Goal: Information Seeking & Learning: Learn about a topic

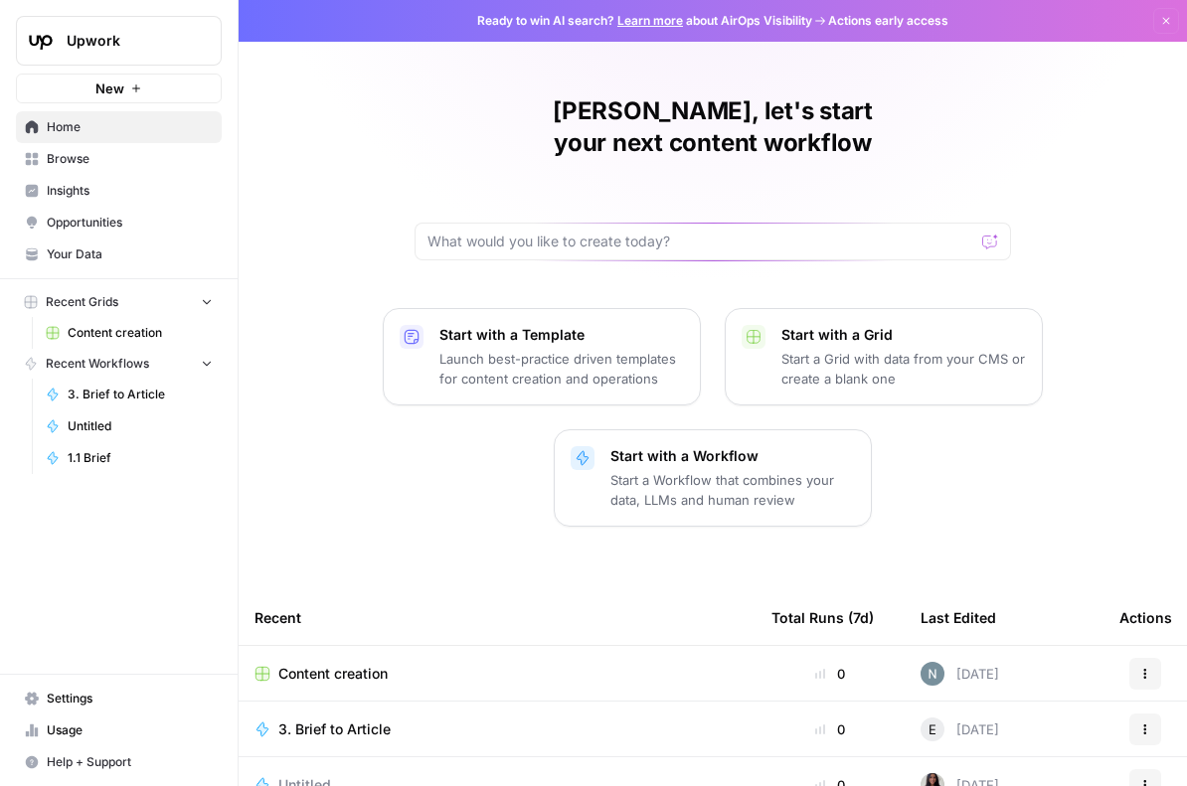
click at [73, 187] on span "Insights" at bounding box center [130, 191] width 166 height 18
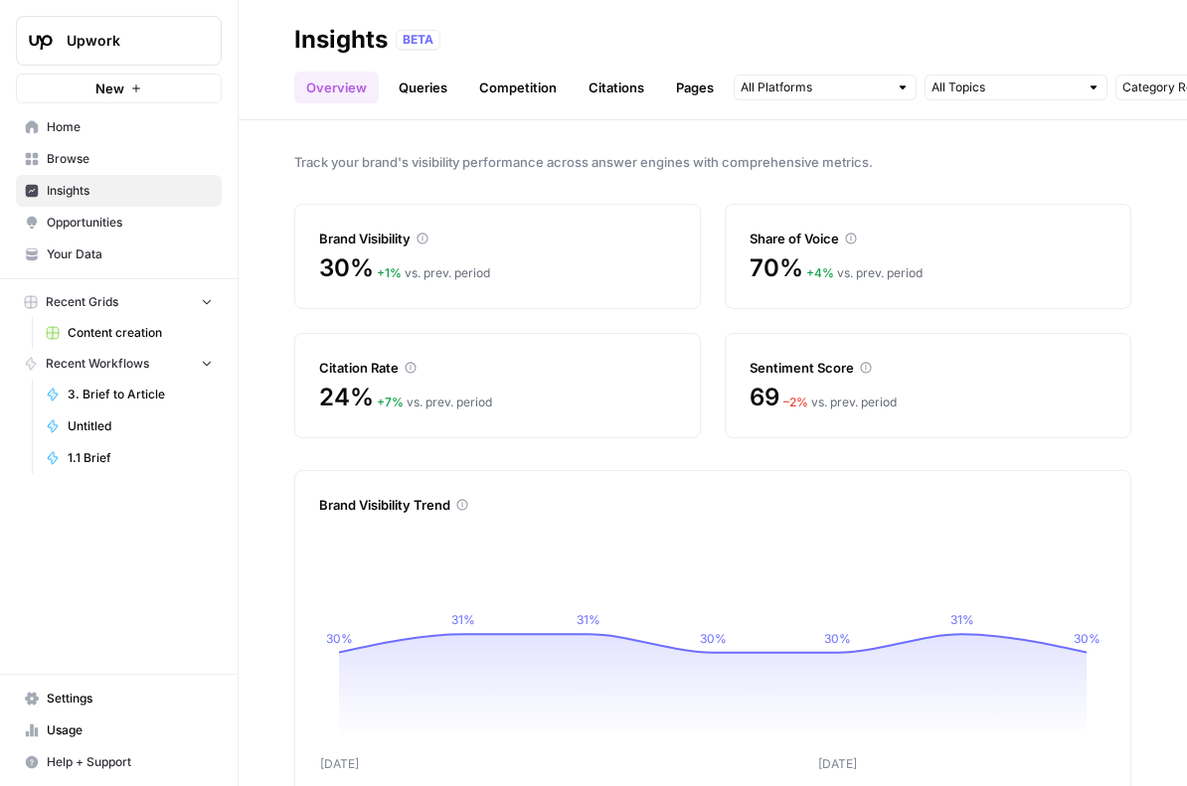
scroll to position [396, 0]
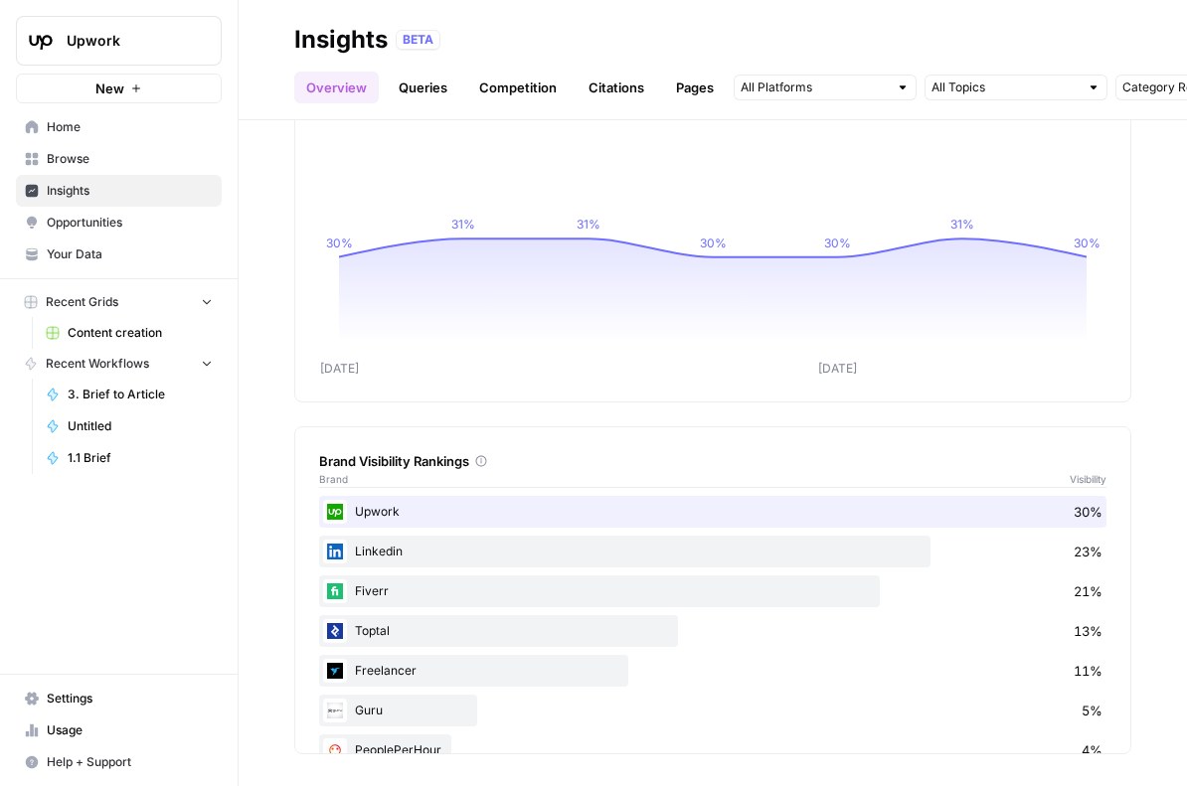
click at [527, 129] on icon "Sep [DATE] 30% 31% 31% 30% 30% 31% 30%" at bounding box center [712, 250] width 787 height 255
click at [442, 86] on link "Queries" at bounding box center [423, 88] width 73 height 32
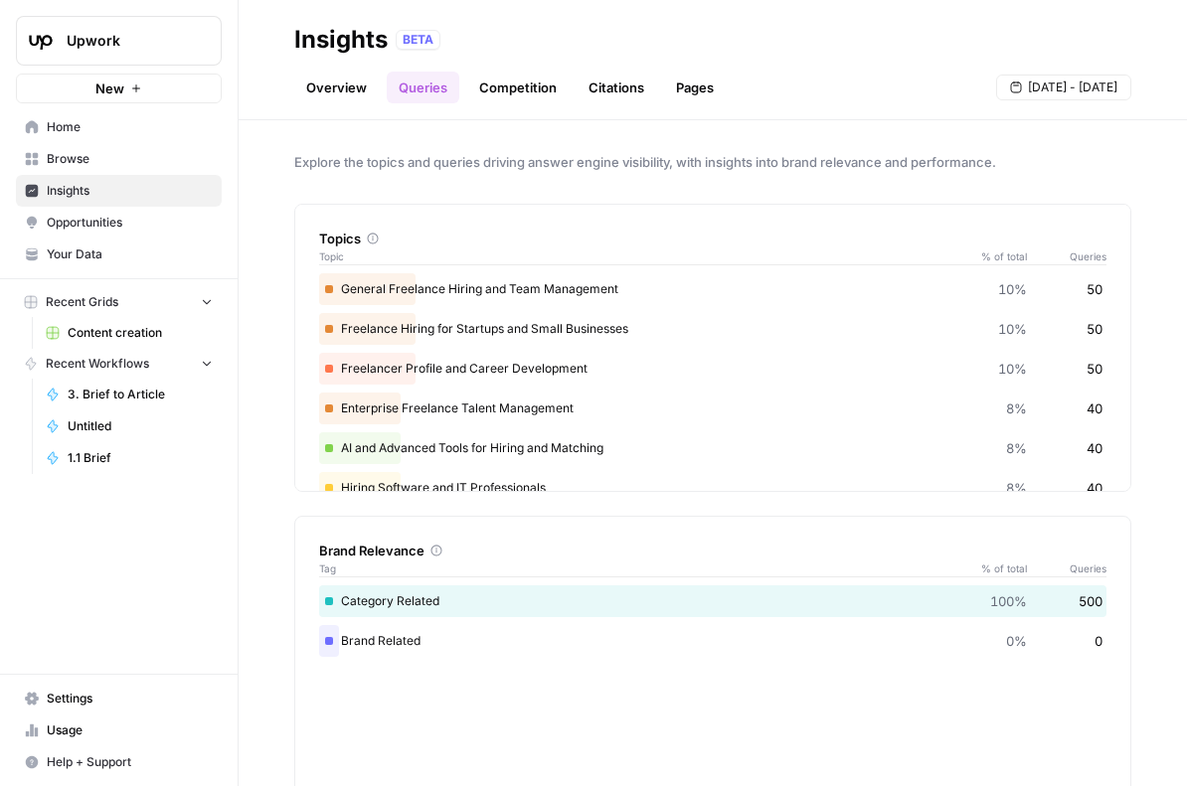
click at [502, 98] on link "Competition" at bounding box center [517, 88] width 101 height 32
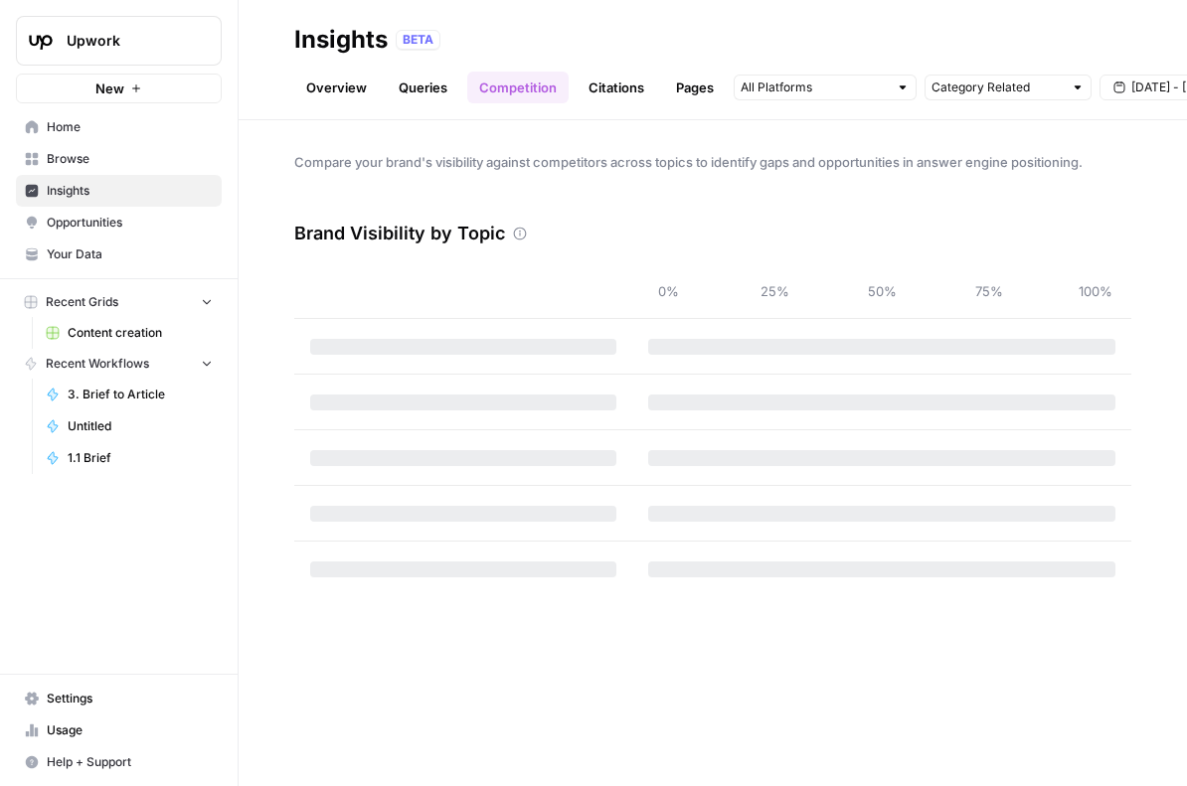
click at [627, 92] on link "Citations" at bounding box center [617, 88] width 80 height 32
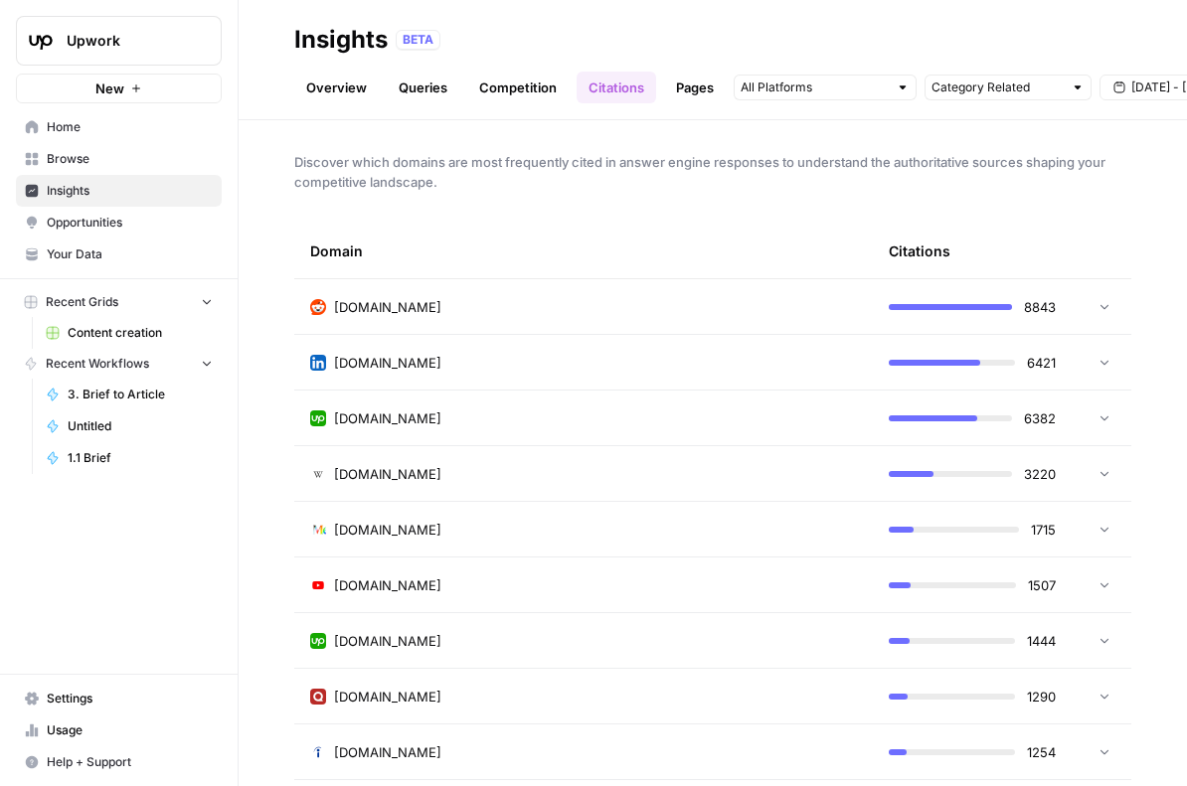
click at [693, 90] on link "Pages" at bounding box center [695, 88] width 62 height 32
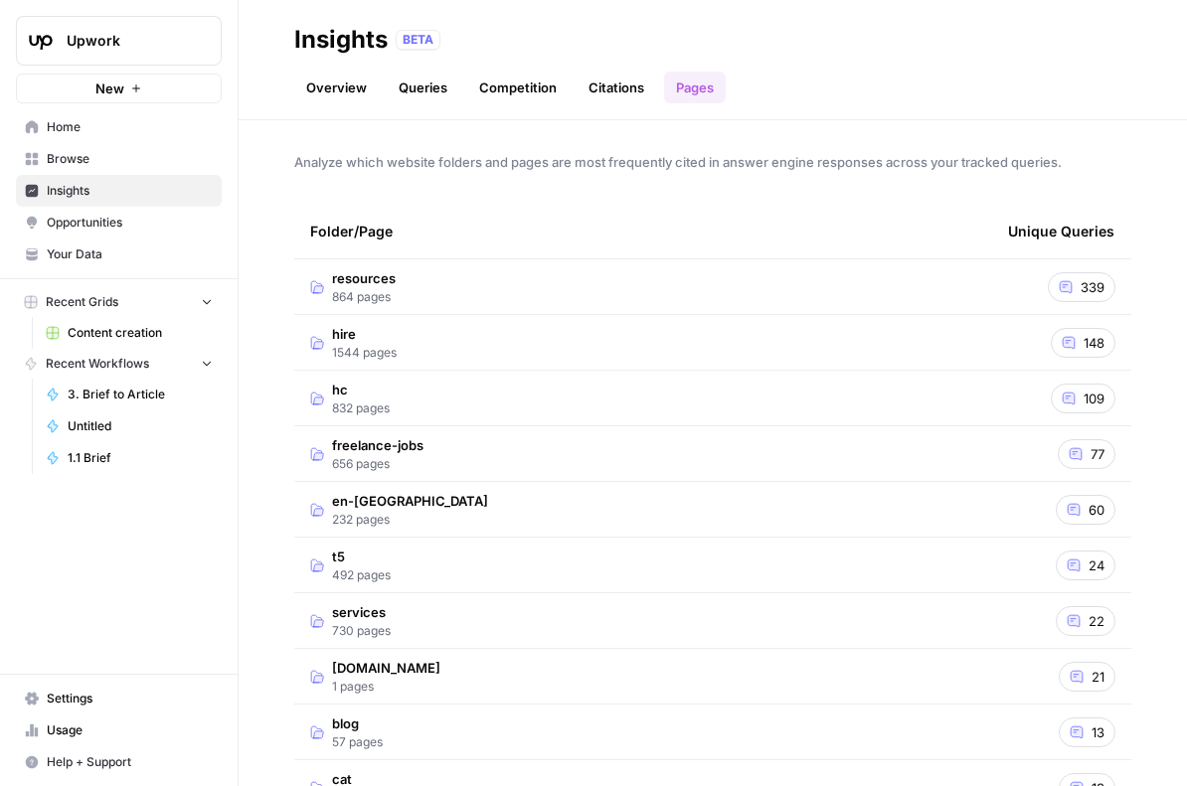
click at [516, 96] on link "Competition" at bounding box center [517, 88] width 101 height 32
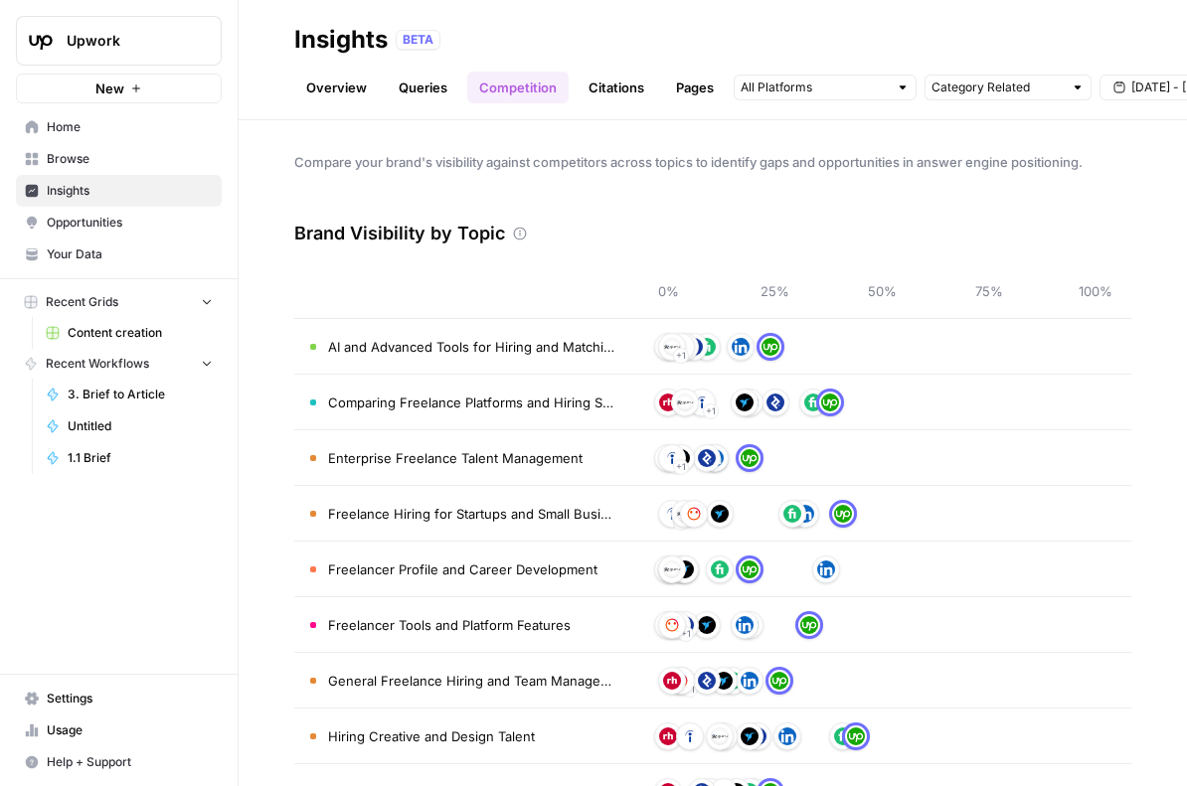
click at [432, 90] on link "Queries" at bounding box center [423, 88] width 73 height 32
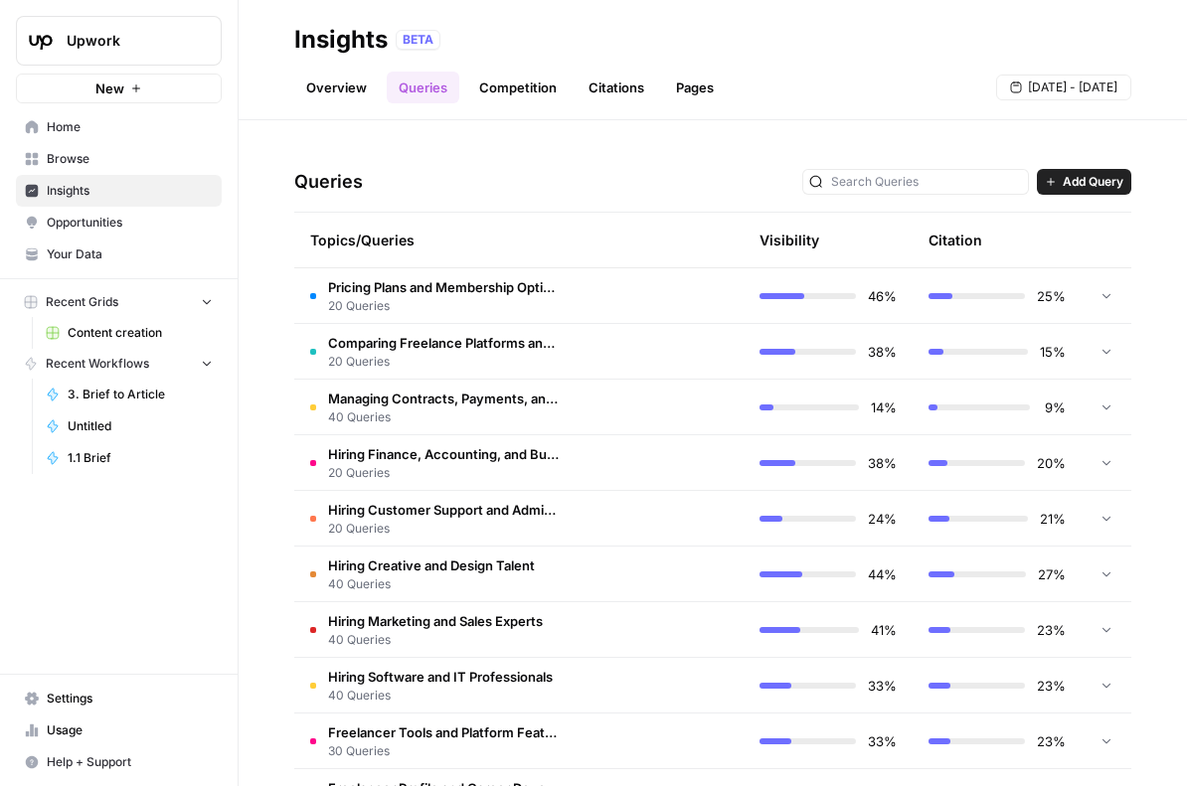
scroll to position [784, 0]
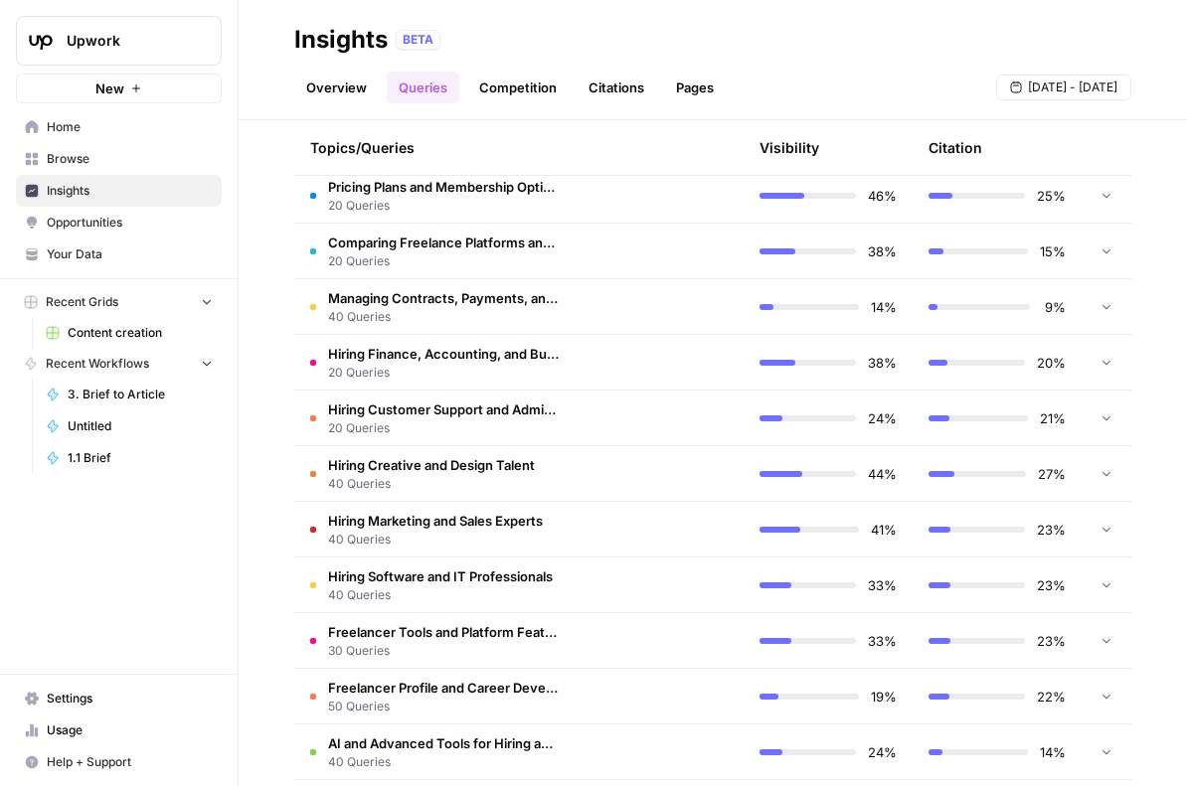
click at [644, 182] on td at bounding box center [659, 195] width 169 height 55
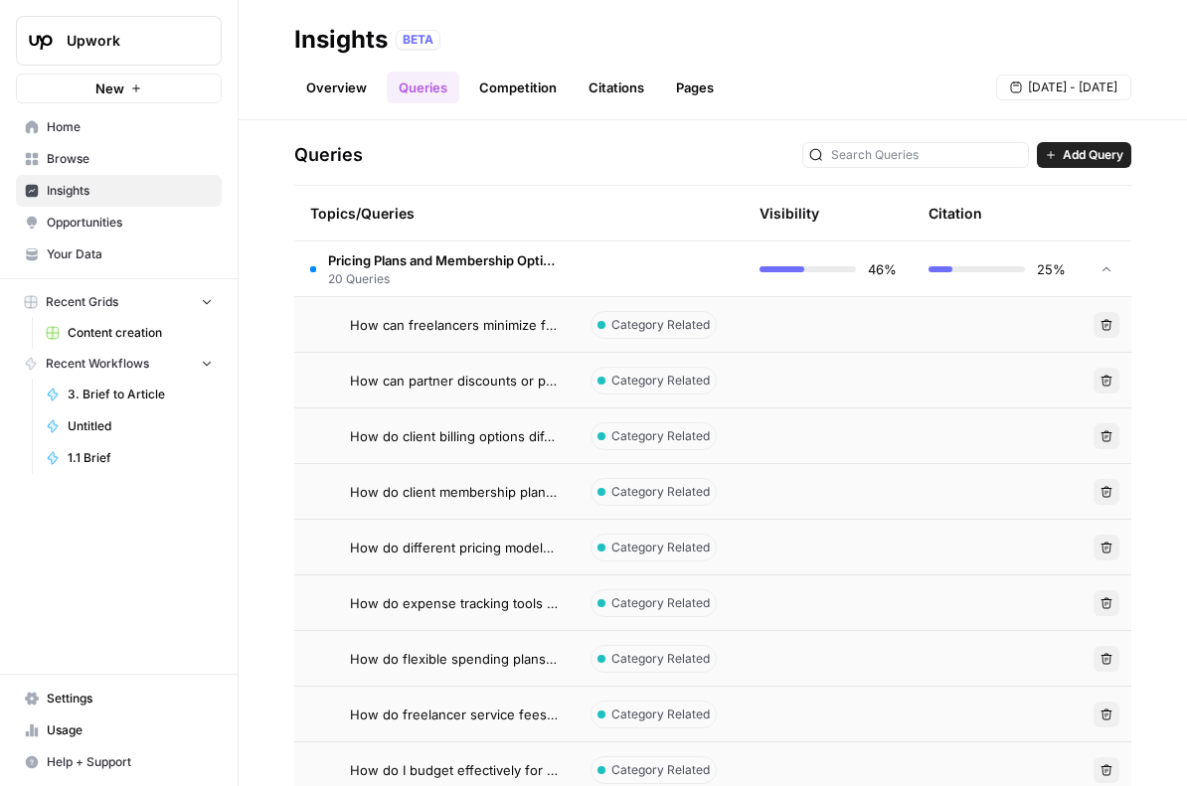
scroll to position [664, 0]
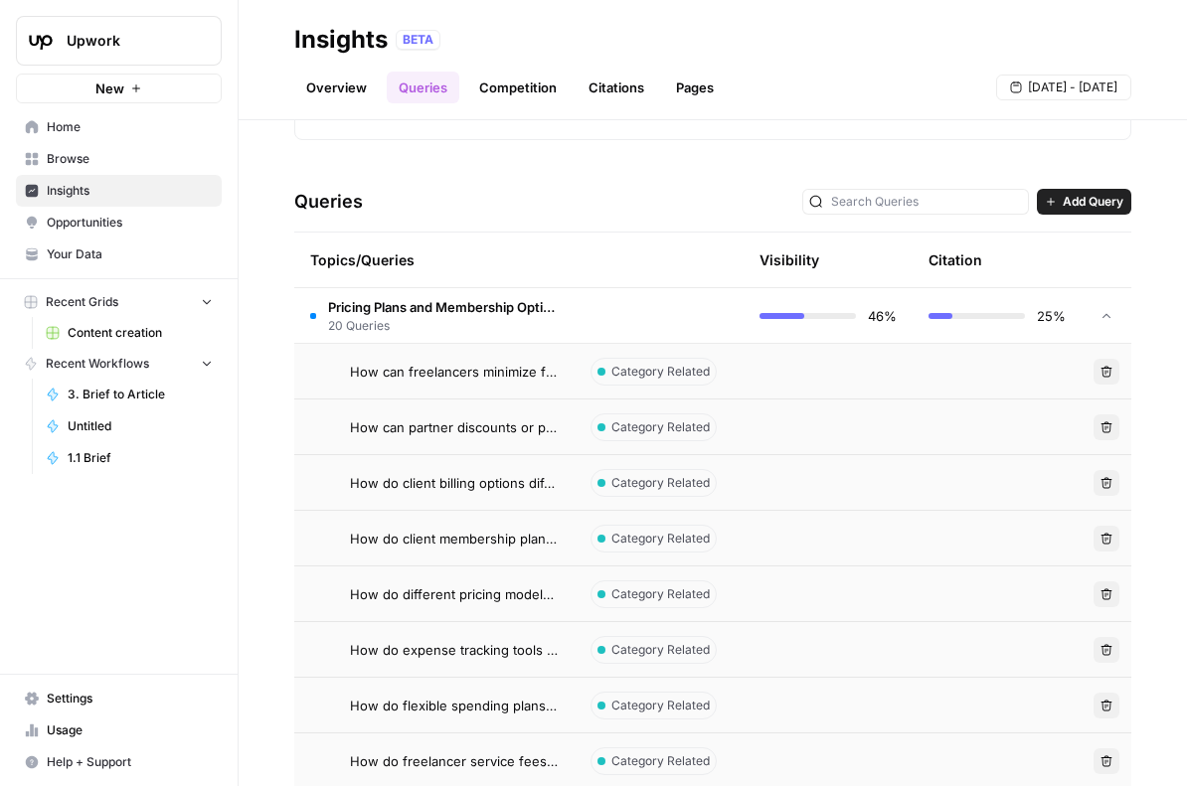
click at [461, 329] on span "20 Queries" at bounding box center [443, 326] width 231 height 18
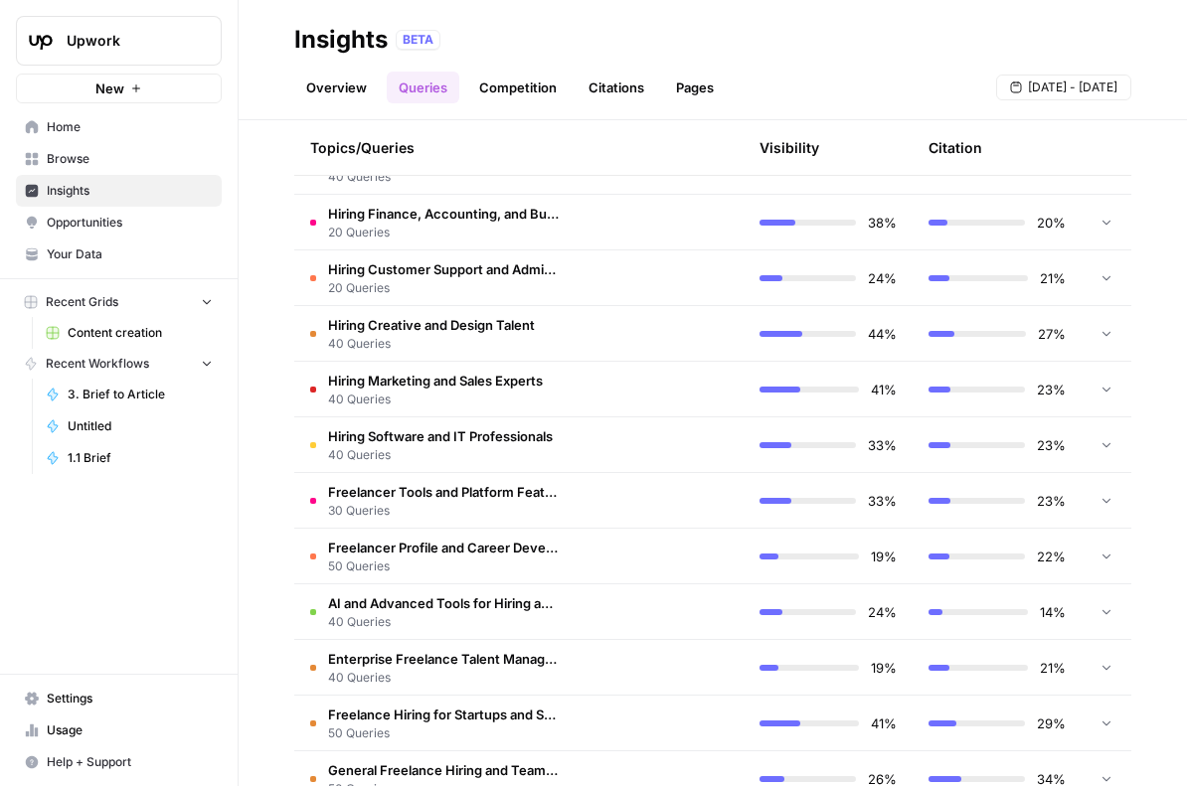
scroll to position [928, 0]
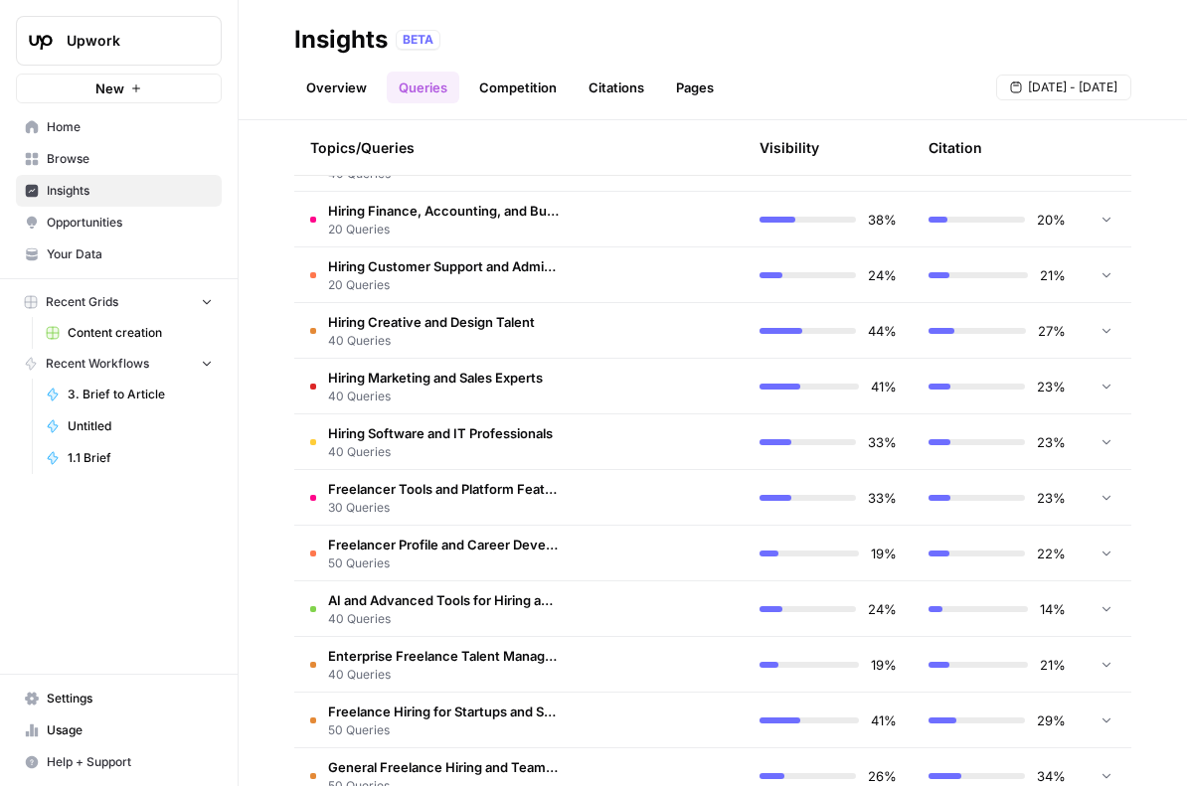
click at [623, 535] on td at bounding box center [659, 553] width 169 height 55
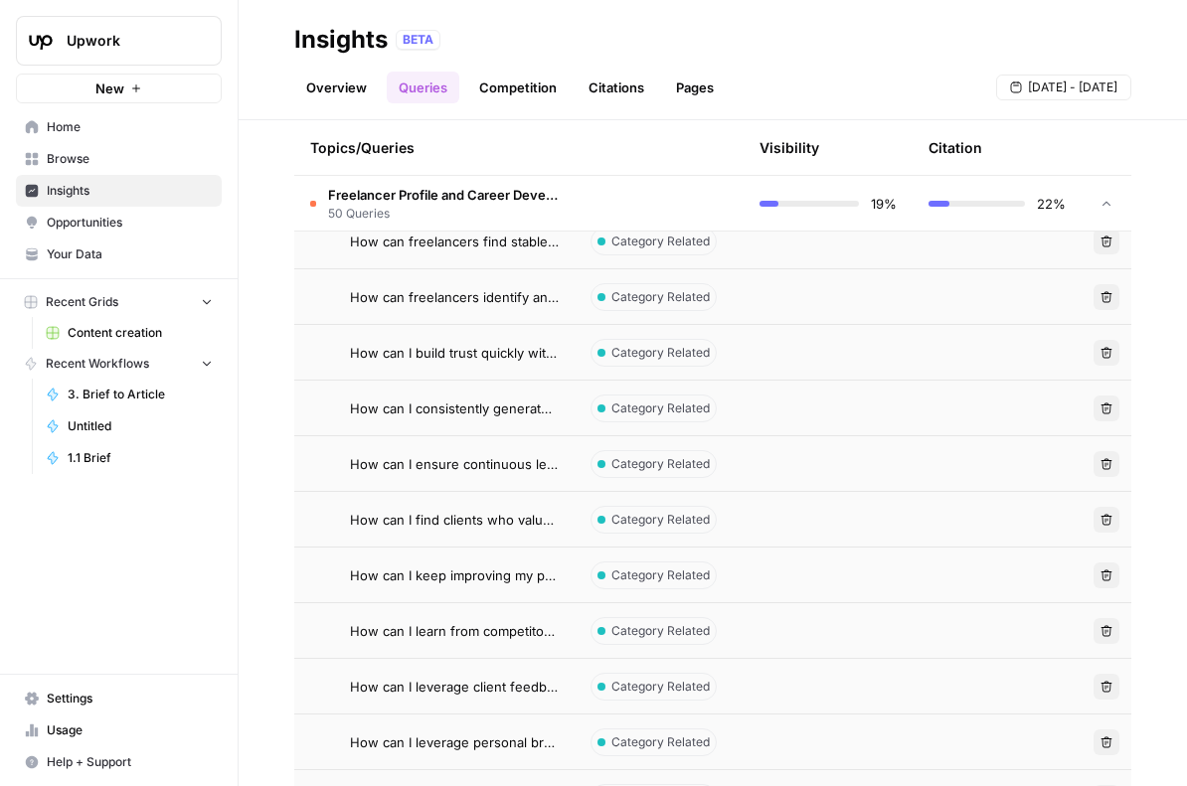
scroll to position [1302, 0]
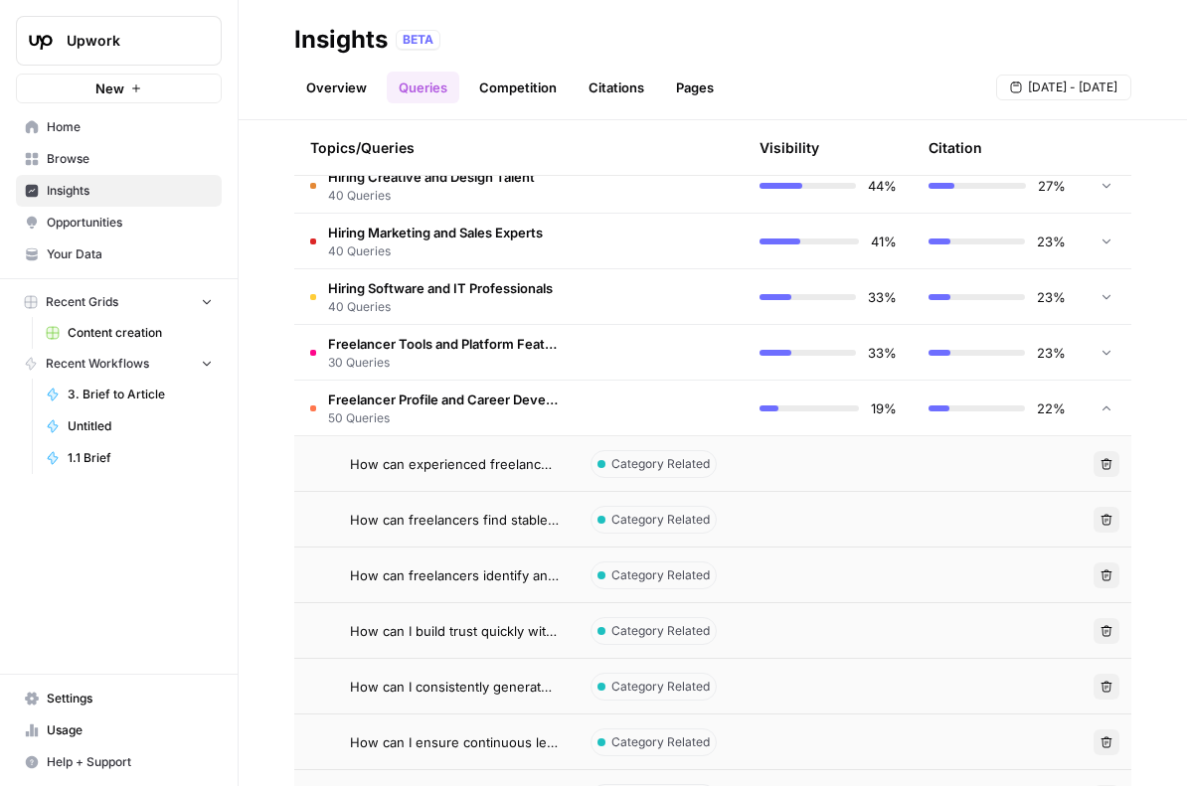
click at [594, 404] on td at bounding box center [659, 408] width 169 height 55
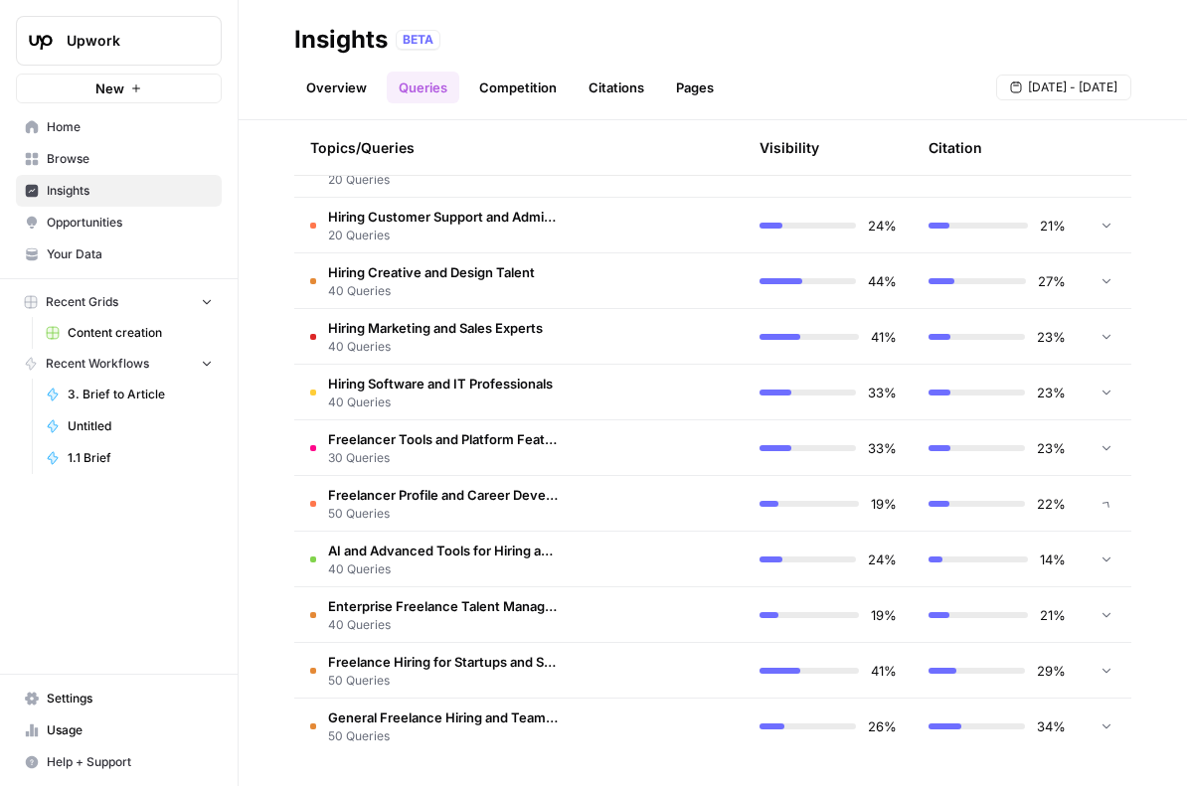
scroll to position [977, 0]
click at [101, 232] on link "Opportunities" at bounding box center [119, 223] width 206 height 32
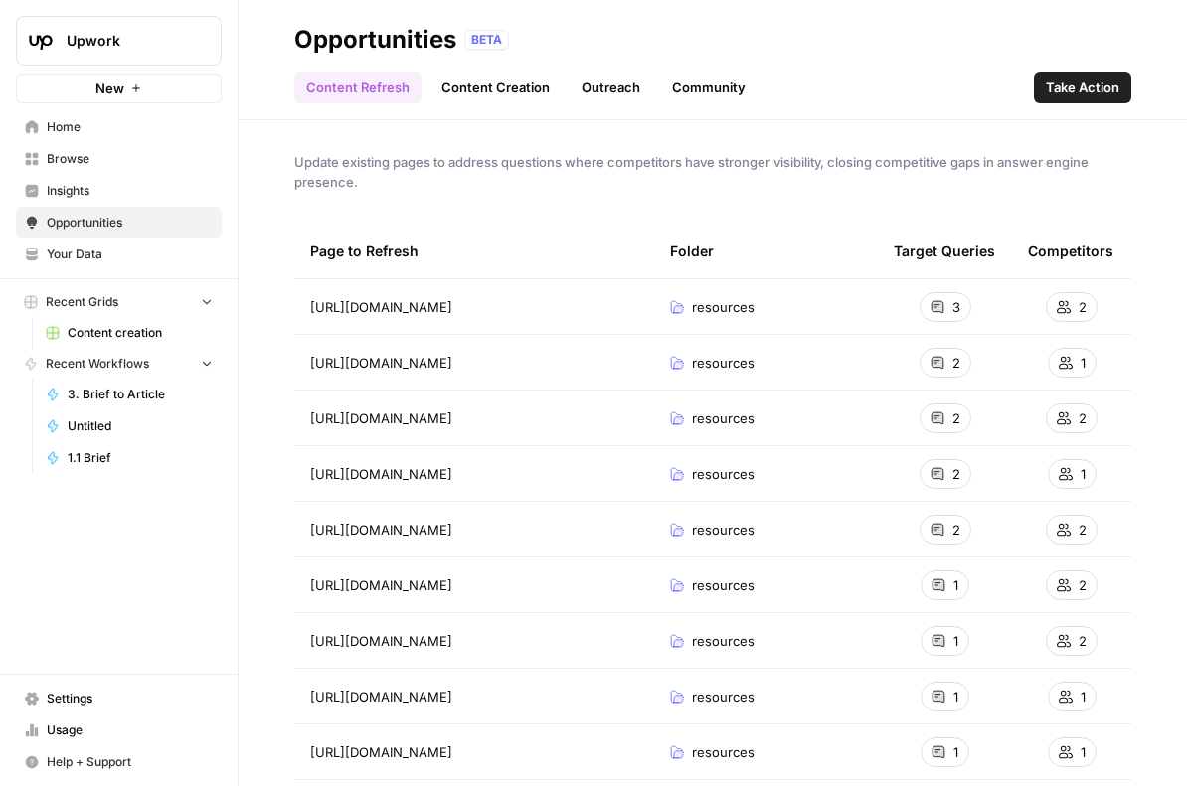
click at [707, 89] on link "Community" at bounding box center [708, 88] width 97 height 32
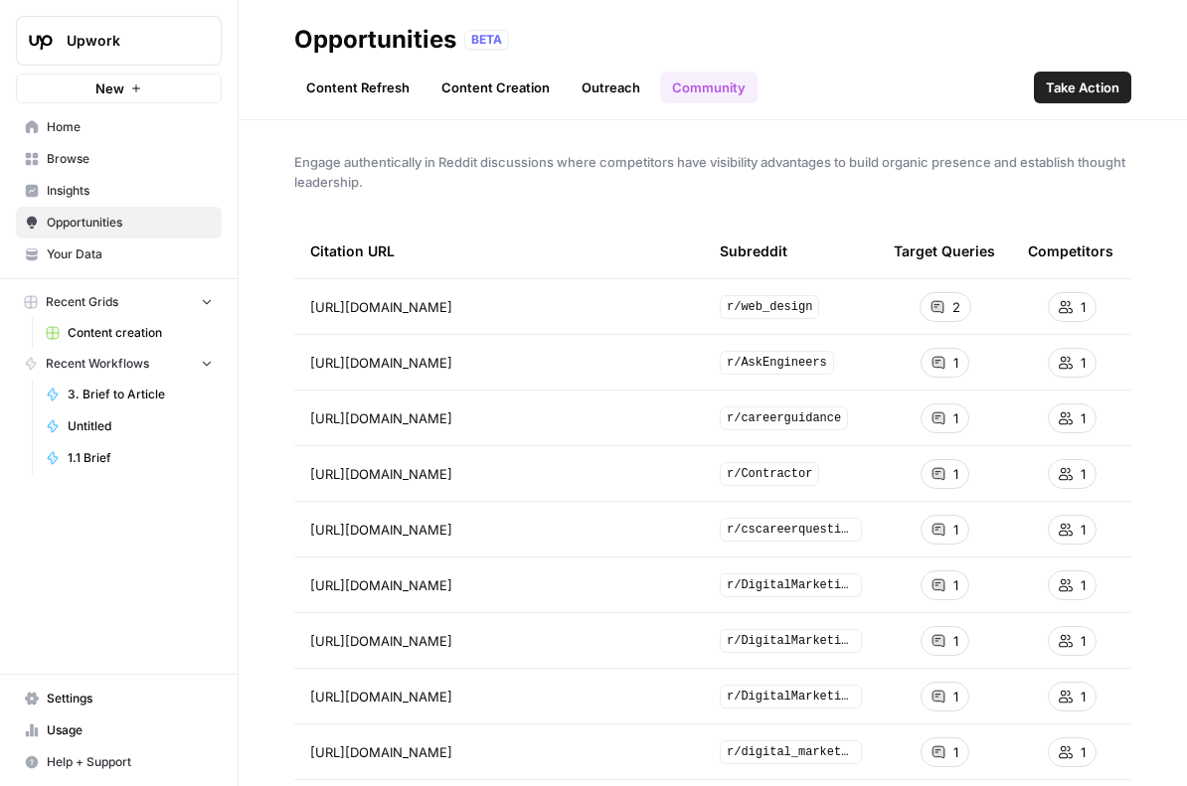
click at [452, 301] on span "[URL][DOMAIN_NAME]" at bounding box center [381, 307] width 142 height 20
click at [486, 307] on icon "Go to page https://www.reddit.com/r/web_design/comments/17sxtfj/freelance_how_d…" at bounding box center [480, 306] width 11 height 11
click at [397, 84] on link "Content Refresh" at bounding box center [357, 88] width 127 height 32
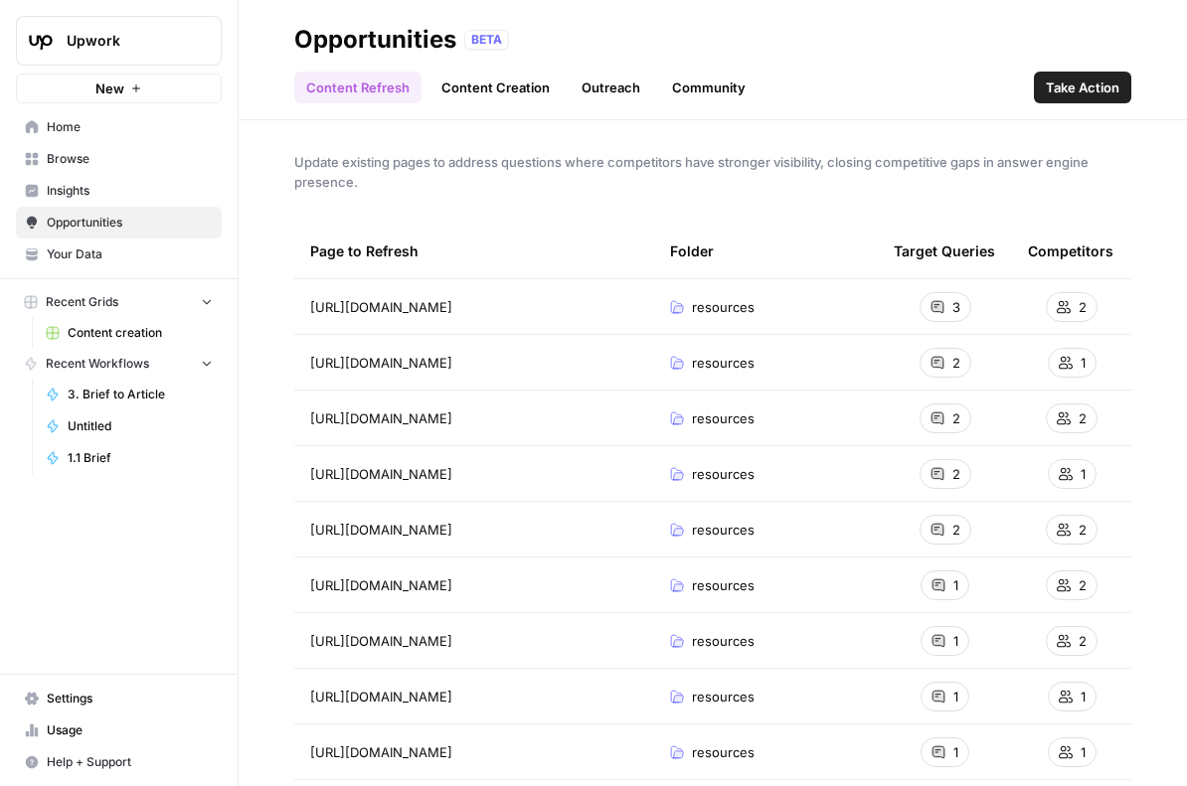
click at [134, 195] on span "Insights" at bounding box center [130, 191] width 166 height 18
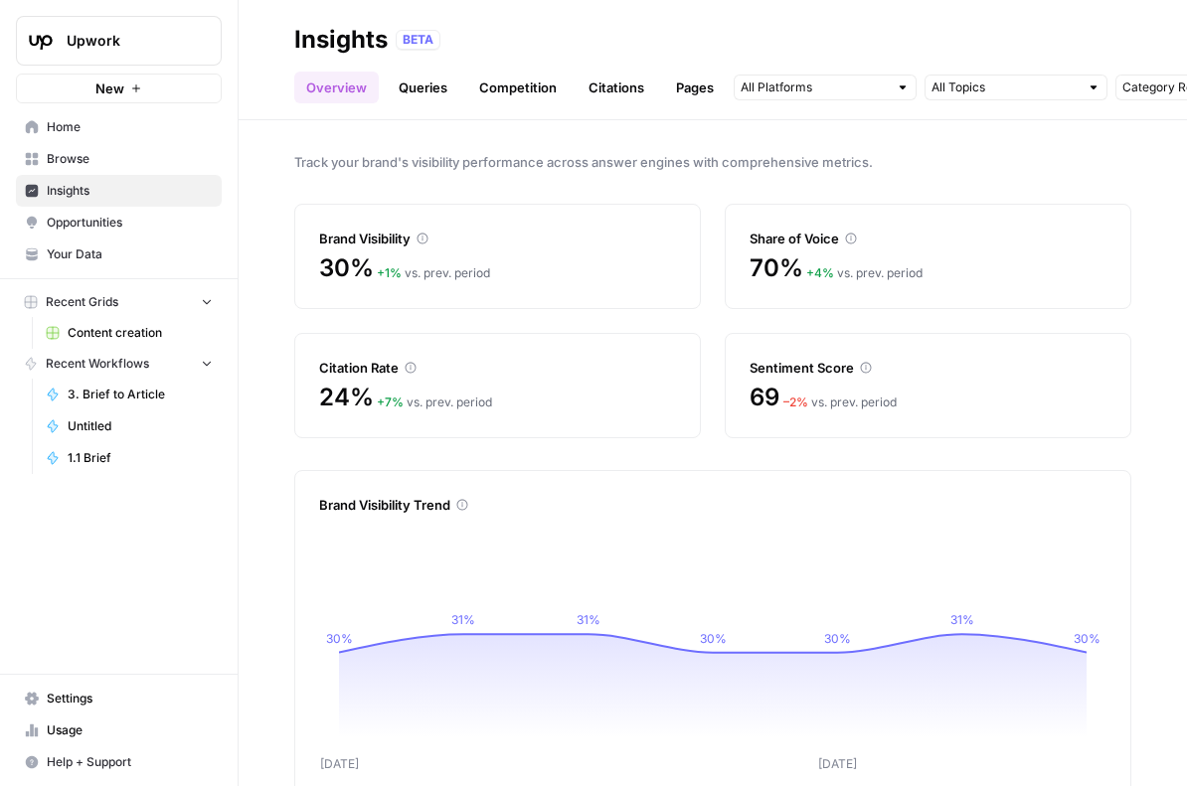
click at [436, 79] on link "Queries" at bounding box center [423, 88] width 73 height 32
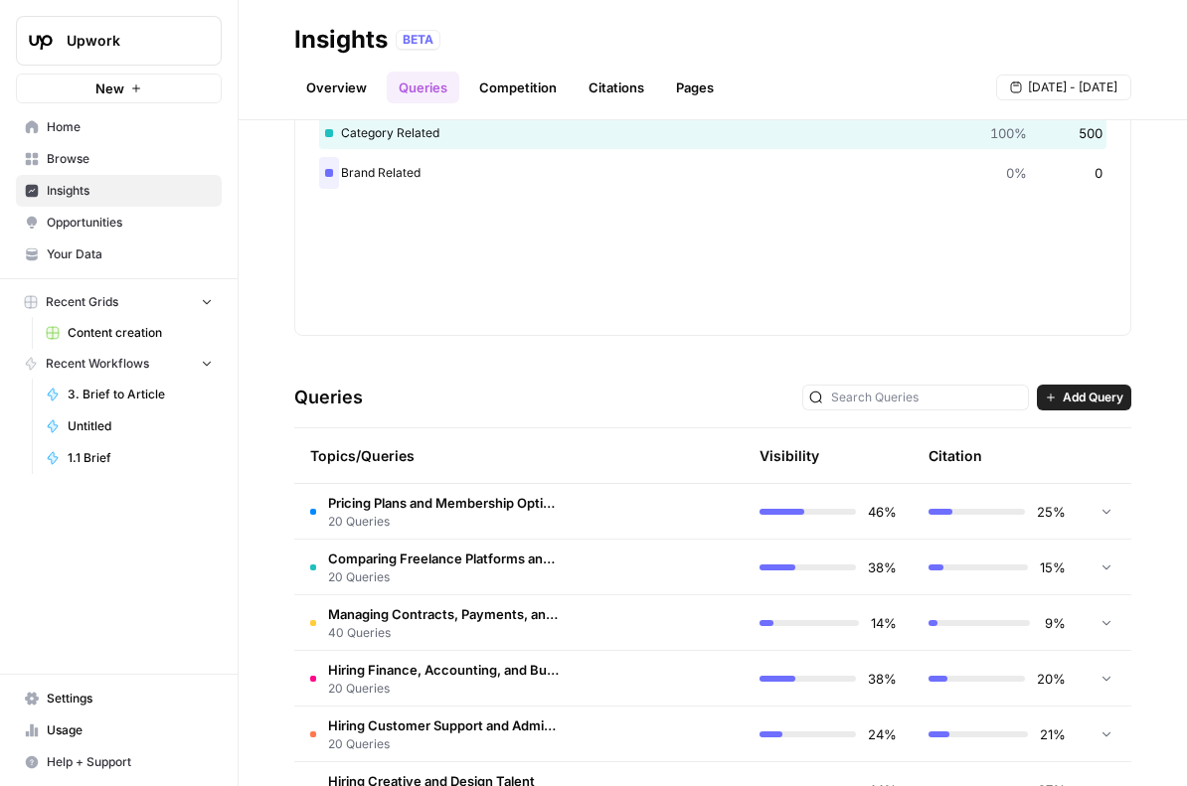
scroll to position [661, 0]
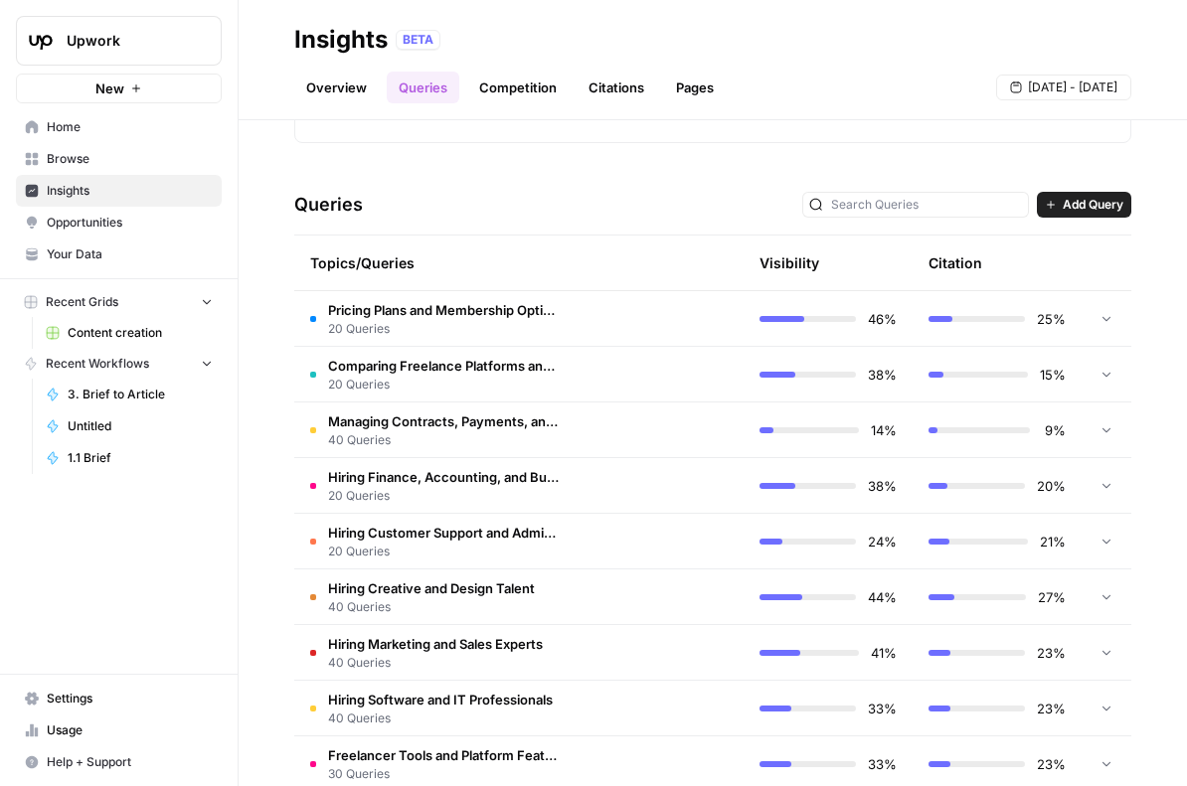
click at [648, 323] on td at bounding box center [659, 318] width 169 height 55
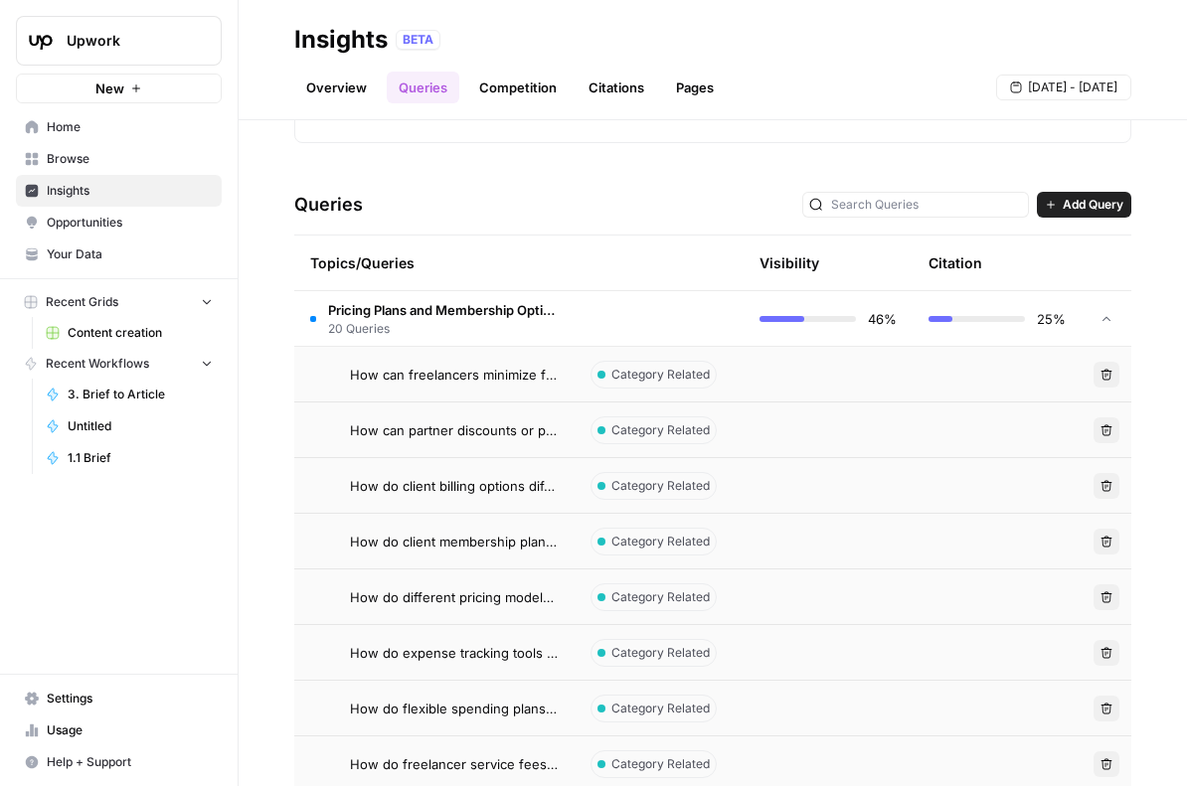
scroll to position [970, 0]
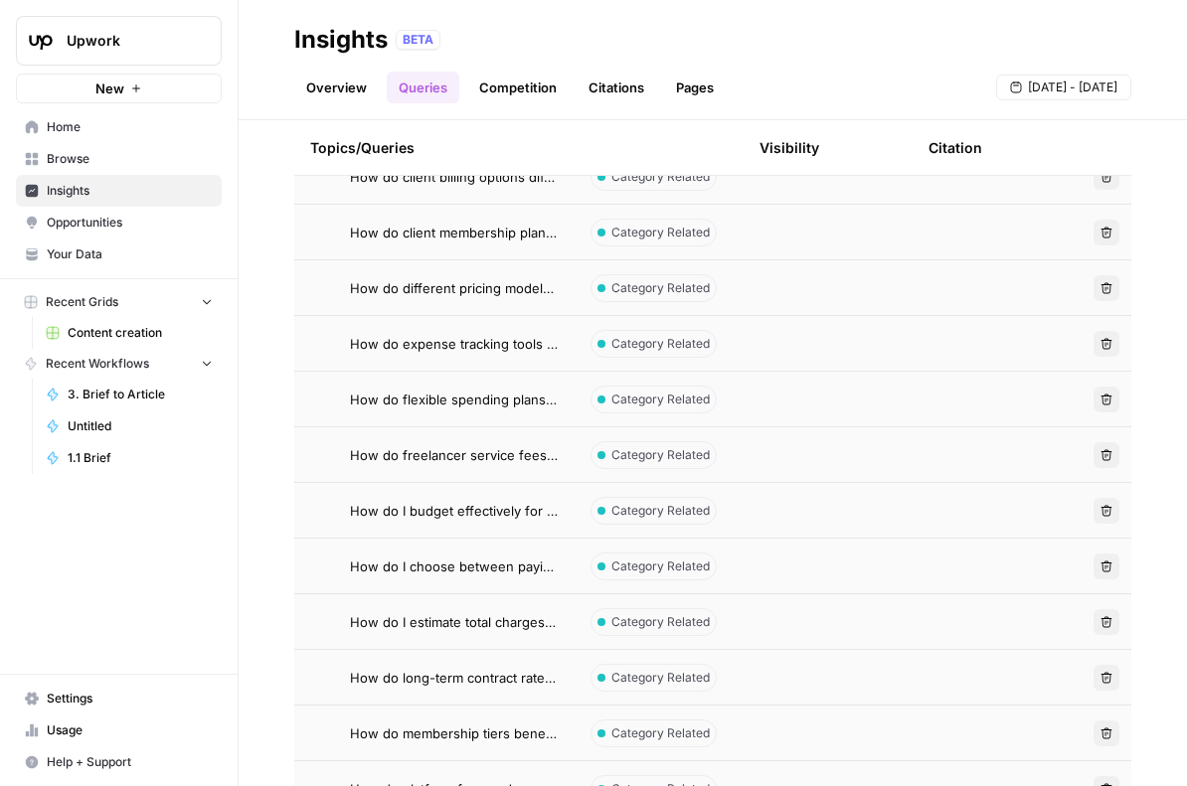
click at [579, 135] on th at bounding box center [659, 147] width 169 height 55
click at [458, 137] on div "Topics/Queries" at bounding box center [434, 147] width 249 height 55
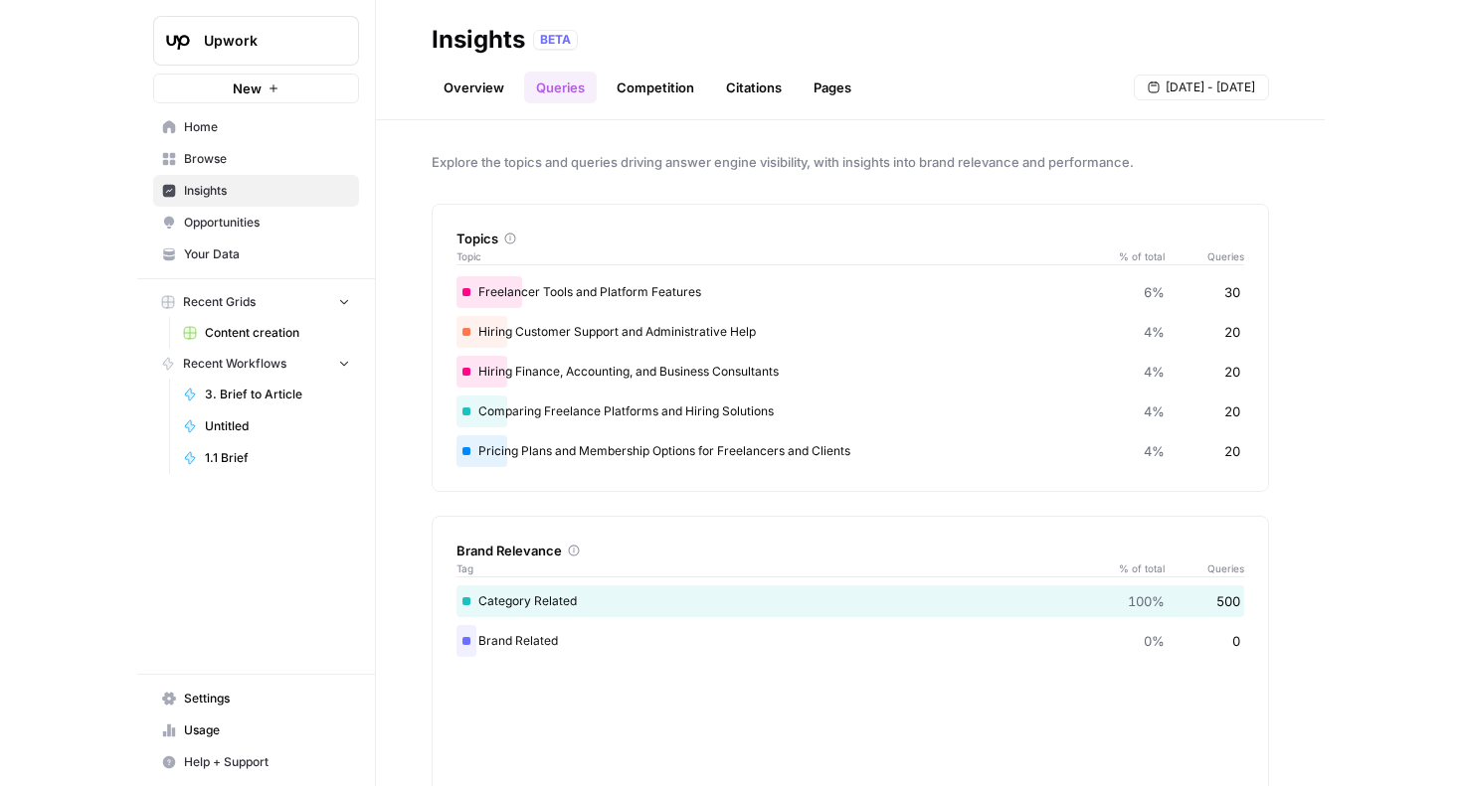
scroll to position [0, 0]
